Goal: Navigation & Orientation: Find specific page/section

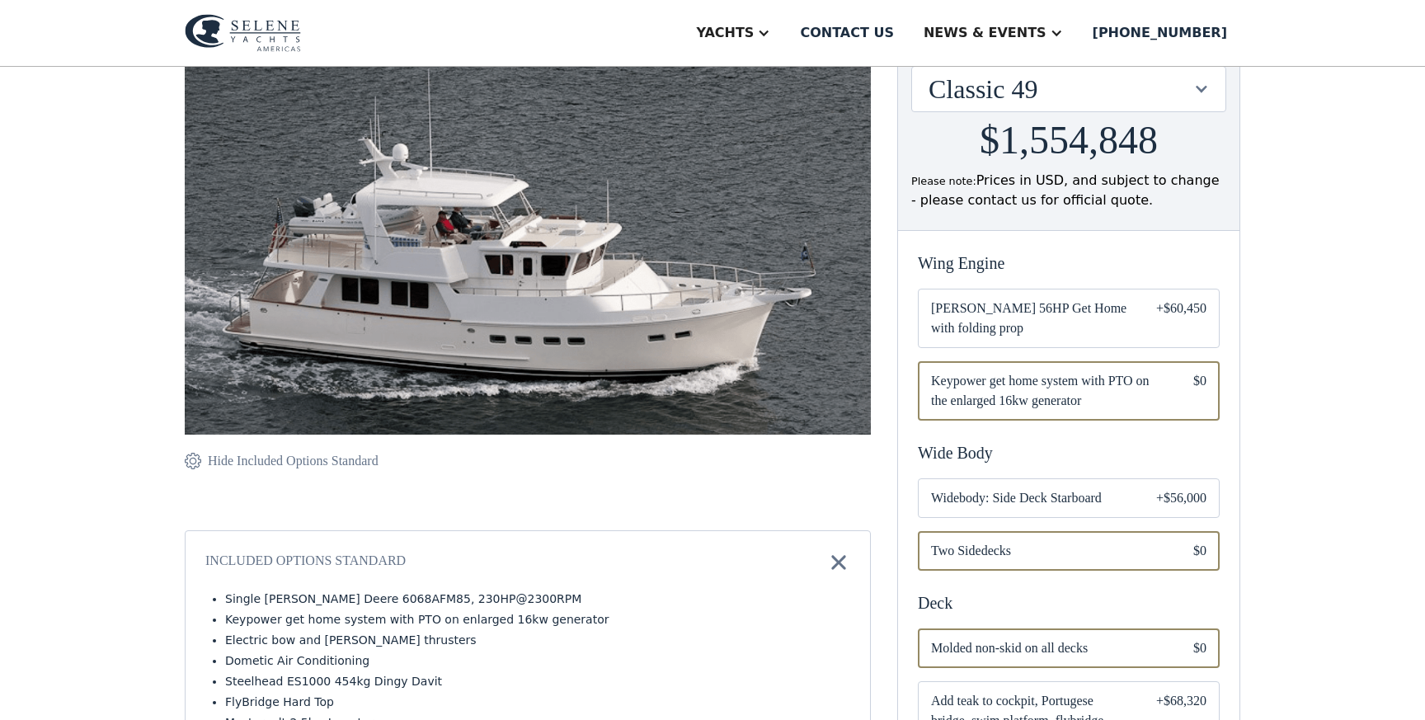
scroll to position [172, 0]
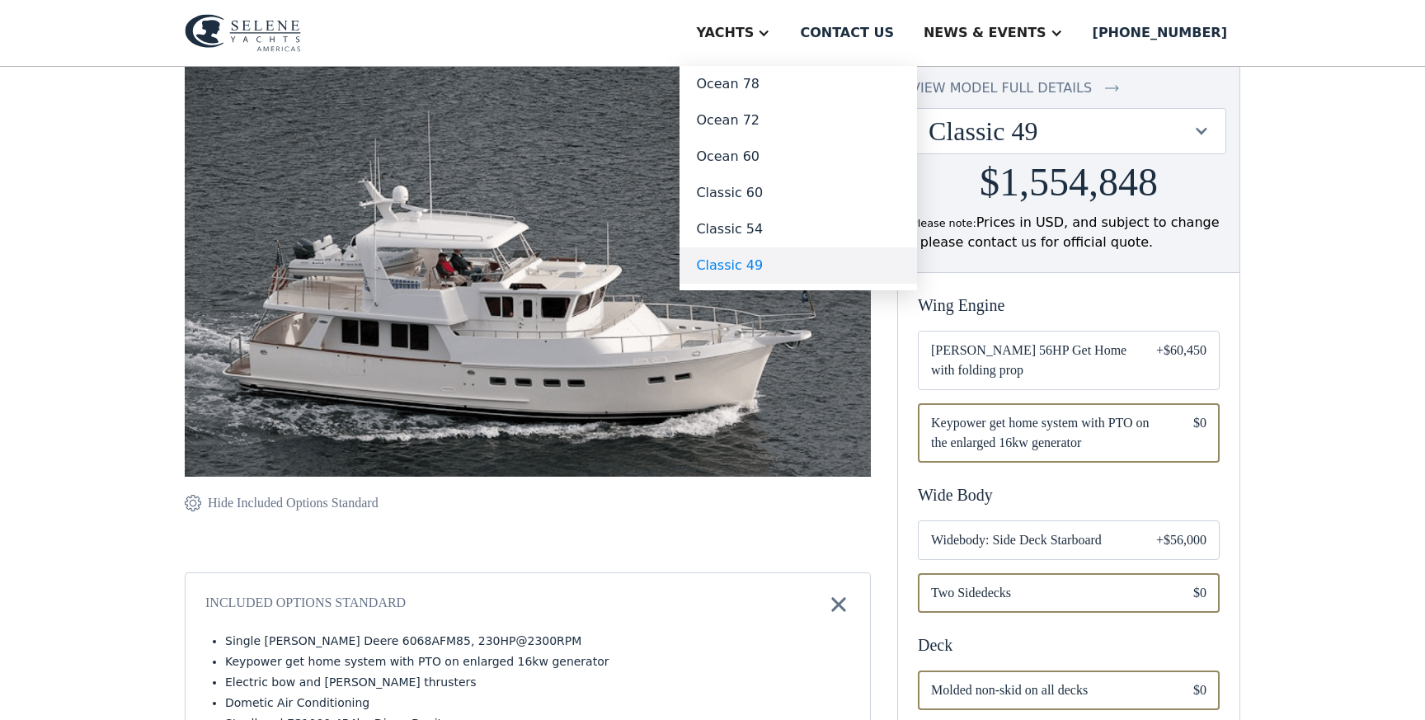
click at [804, 266] on link "Classic 49" at bounding box center [799, 265] width 238 height 36
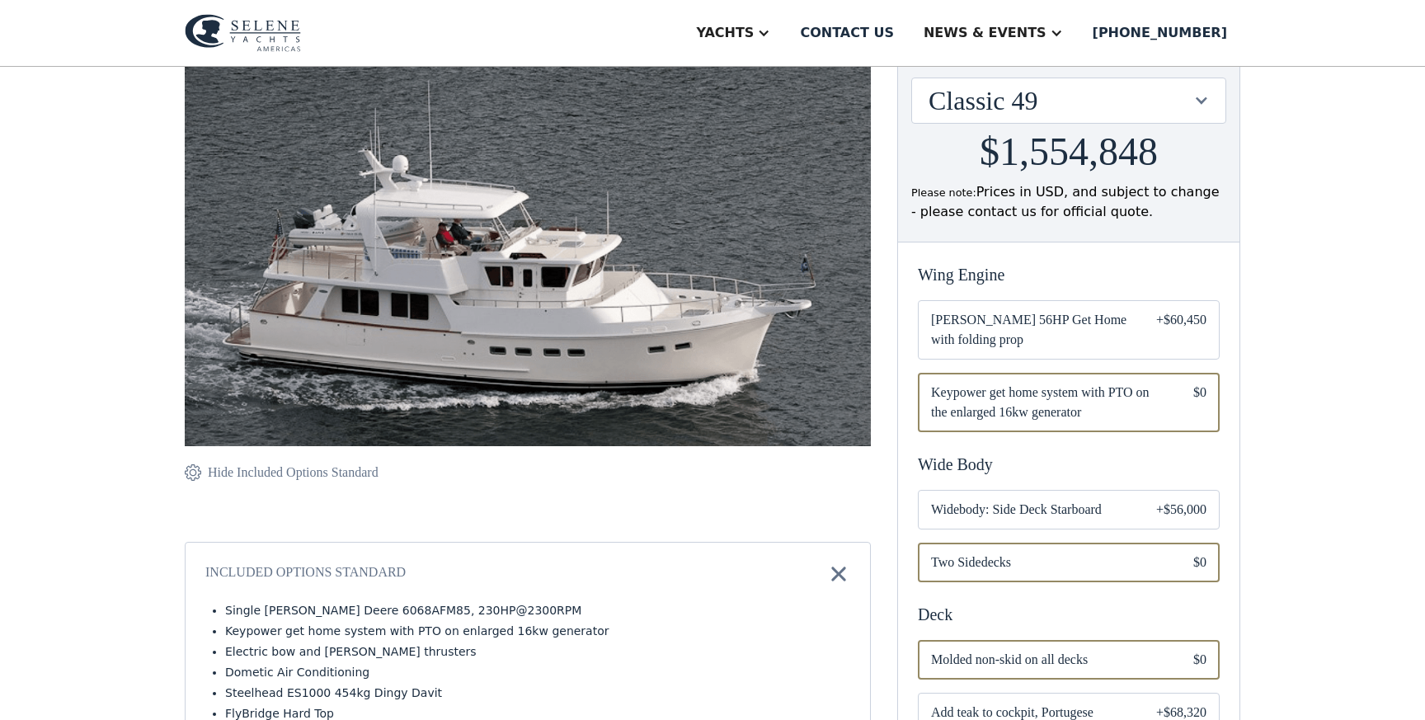
scroll to position [191, 0]
